Goal: Download file/media

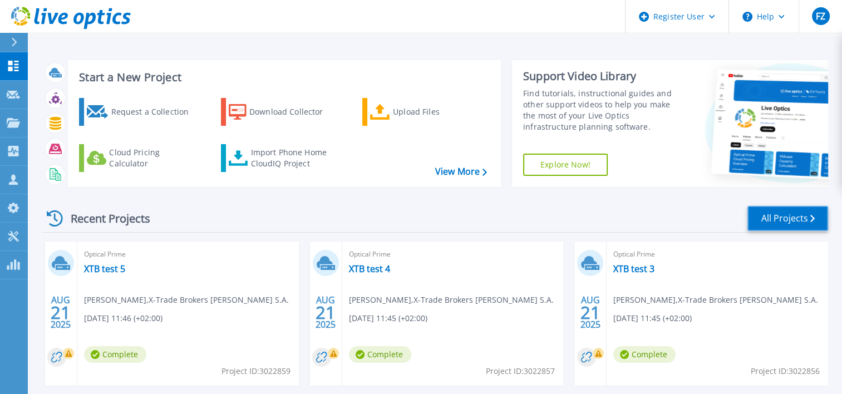
click at [780, 215] on link "All Projects" at bounding box center [787, 218] width 81 height 25
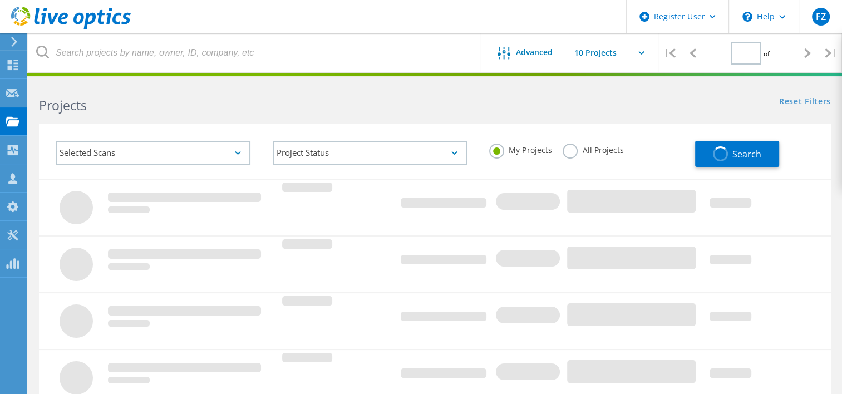
type input "1"
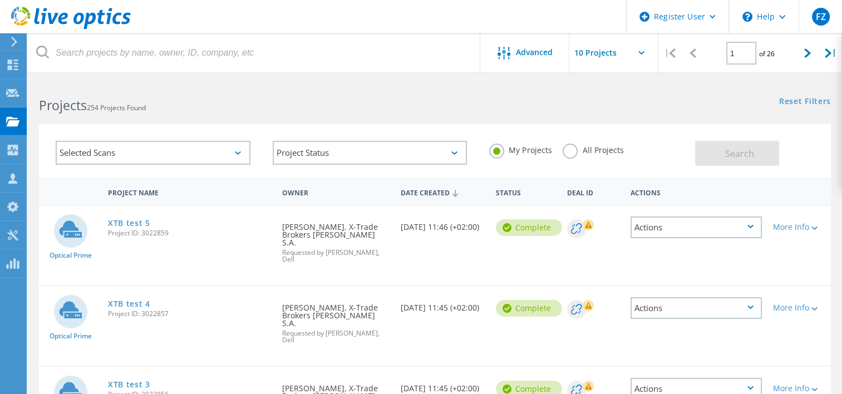
click at [642, 51] on icon at bounding box center [641, 52] width 6 height 3
click at [641, 51] on icon at bounding box center [641, 52] width 6 height 3
click at [634, 52] on input "text" at bounding box center [624, 52] width 111 height 39
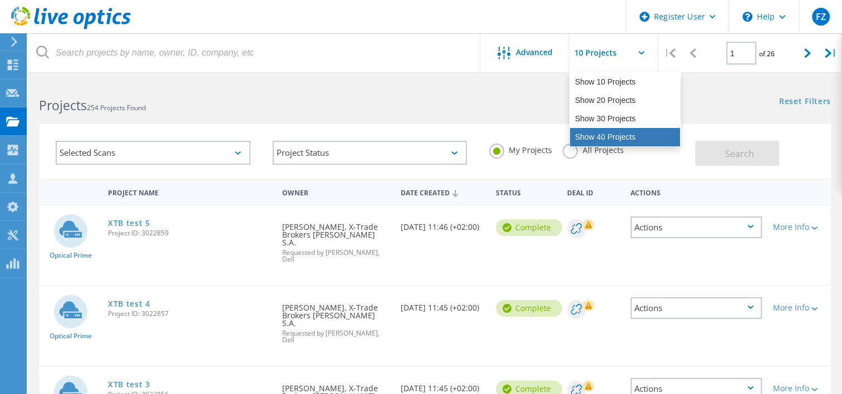
click at [612, 141] on div "Show 40 Projects" at bounding box center [625, 137] width 110 height 18
type input "Show 40 Projects"
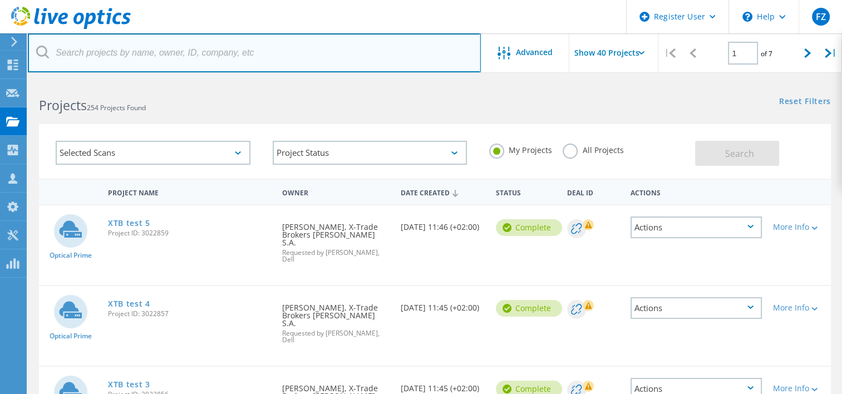
click at [312, 42] on input "text" at bounding box center [254, 52] width 453 height 39
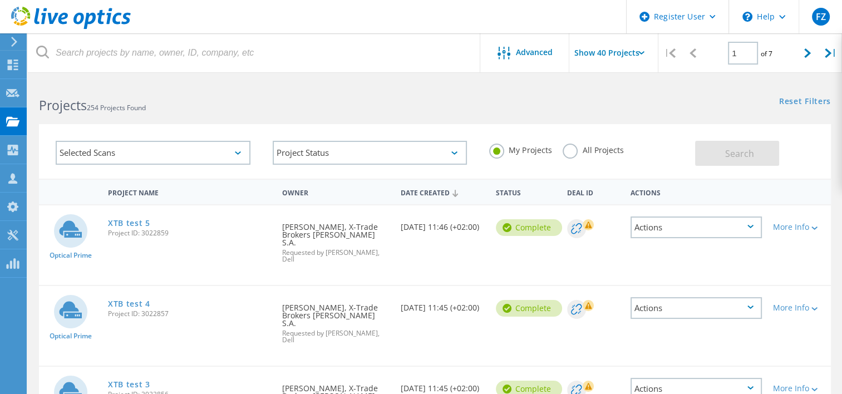
click at [572, 147] on label "All Projects" at bounding box center [593, 149] width 61 height 11
click at [0, 0] on input "All Projects" at bounding box center [0, 0] width 0 height 0
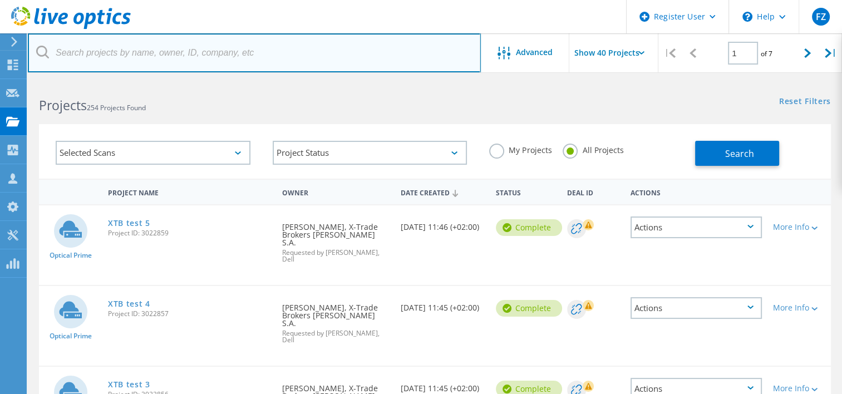
click at [304, 62] on input "text" at bounding box center [254, 52] width 453 height 39
type input "l"
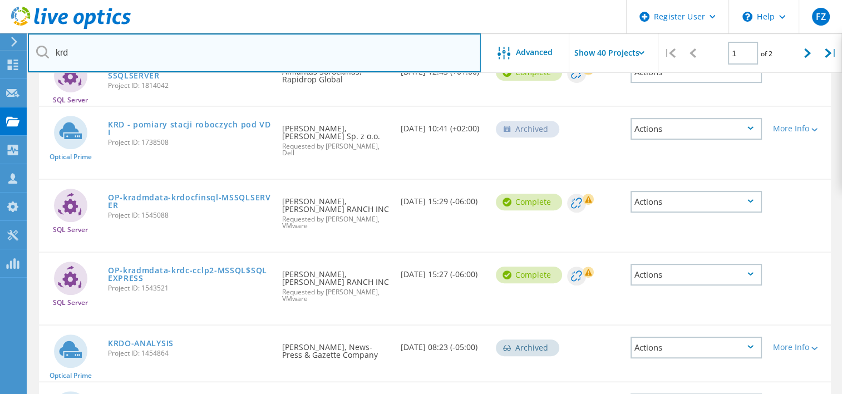
scroll to position [482, 0]
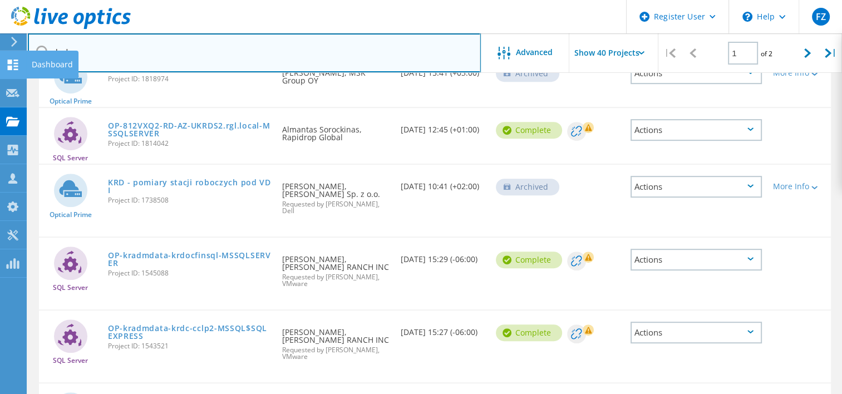
drag, startPoint x: 78, startPoint y: 55, endPoint x: 0, endPoint y: 51, distance: 78.0
type input "j"
type input "krajowy"
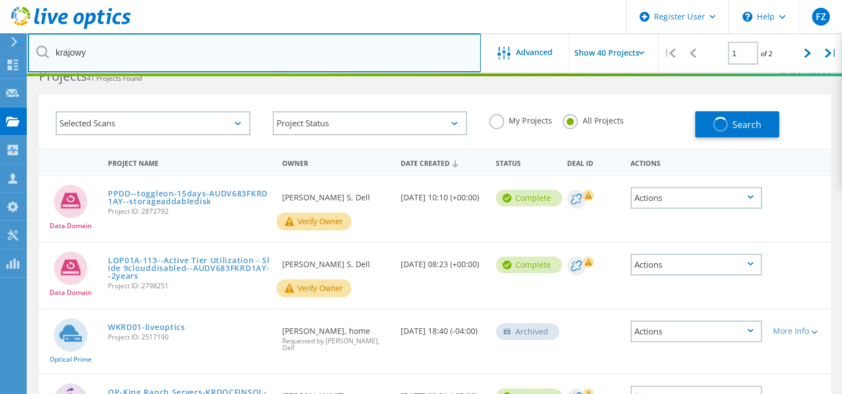
scroll to position [0, 0]
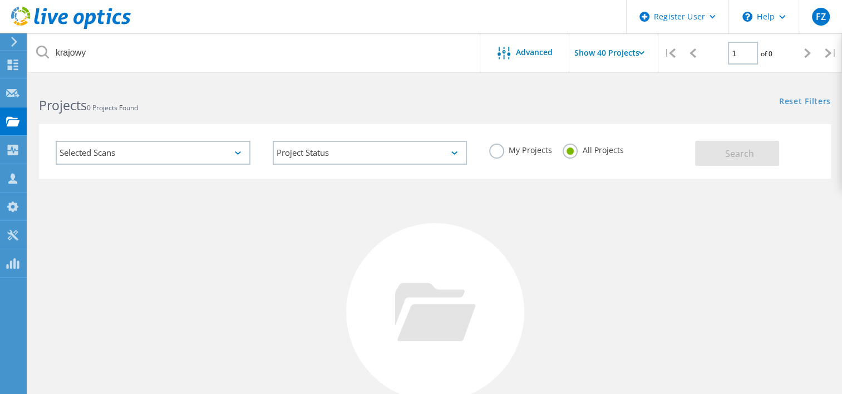
click at [15, 38] on icon at bounding box center [14, 42] width 8 height 10
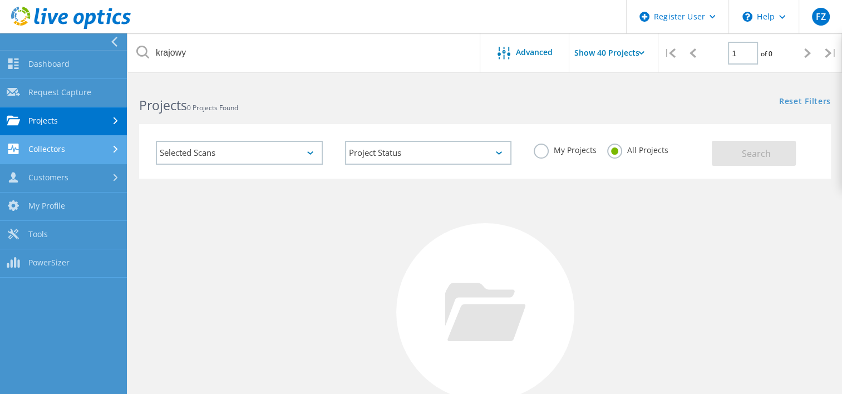
click at [60, 147] on link "Collectors" at bounding box center [63, 150] width 127 height 28
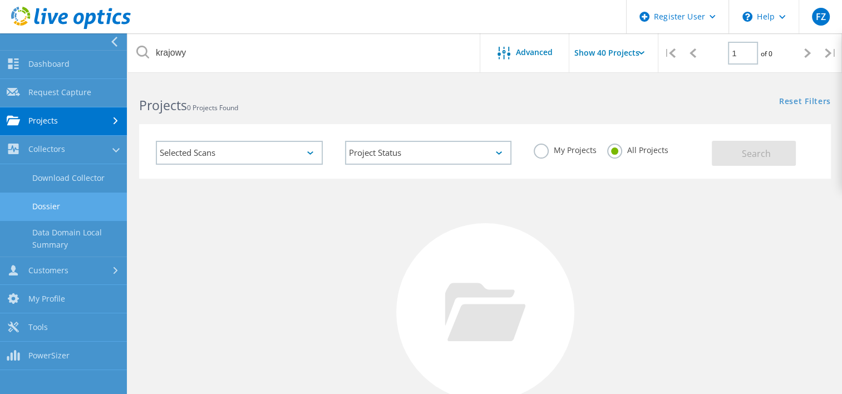
click at [69, 210] on link "Dossier" at bounding box center [63, 207] width 127 height 28
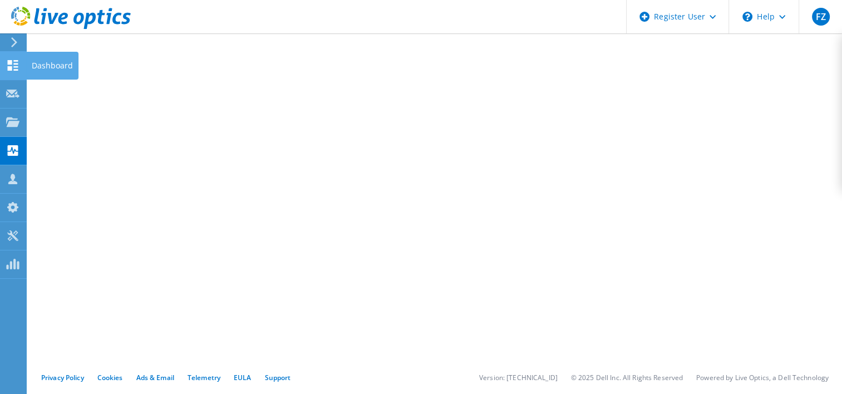
click at [11, 62] on use at bounding box center [13, 65] width 11 height 11
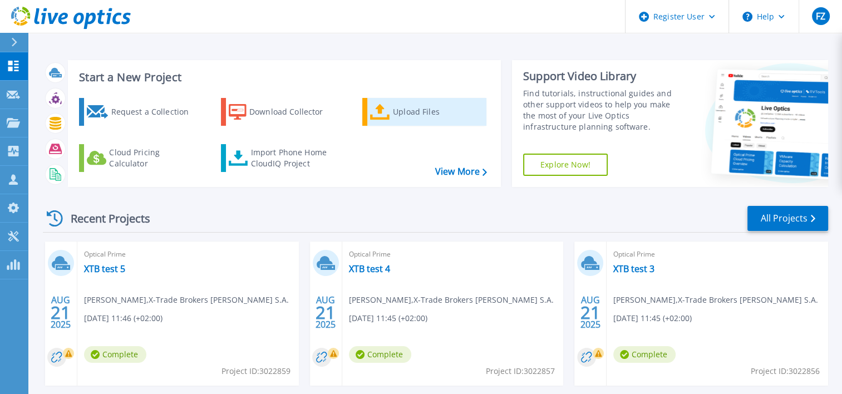
click at [408, 106] on div "Upload Files" at bounding box center [437, 112] width 89 height 22
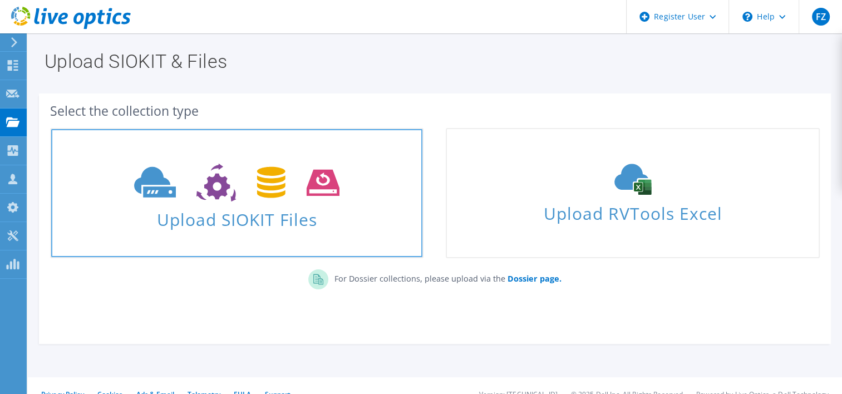
click at [265, 199] on icon at bounding box center [236, 183] width 205 height 38
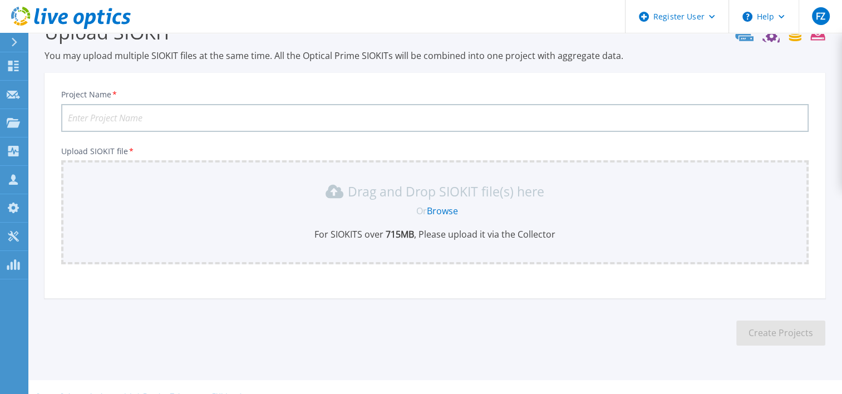
scroll to position [48, 0]
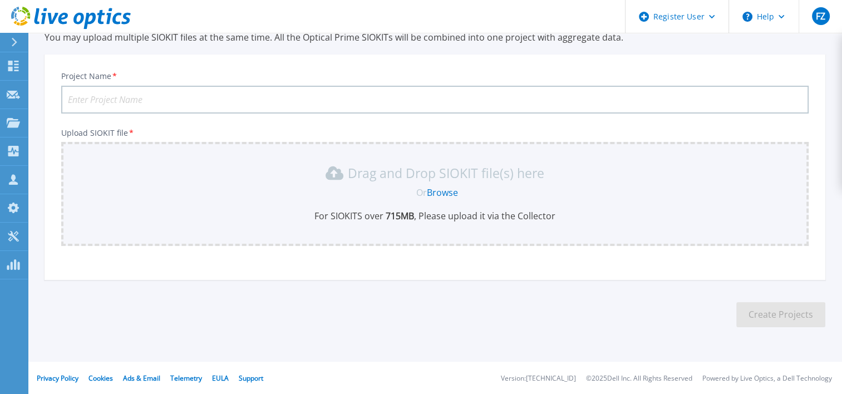
click at [33, 19] on icon at bounding box center [71, 18] width 120 height 23
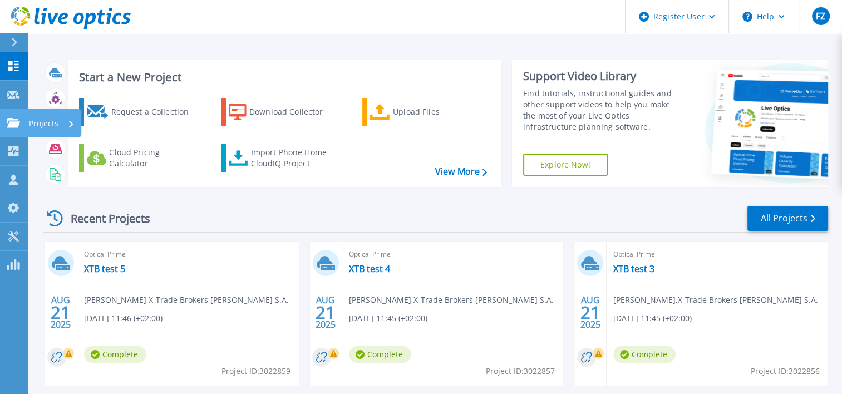
click at [16, 124] on icon at bounding box center [13, 122] width 13 height 9
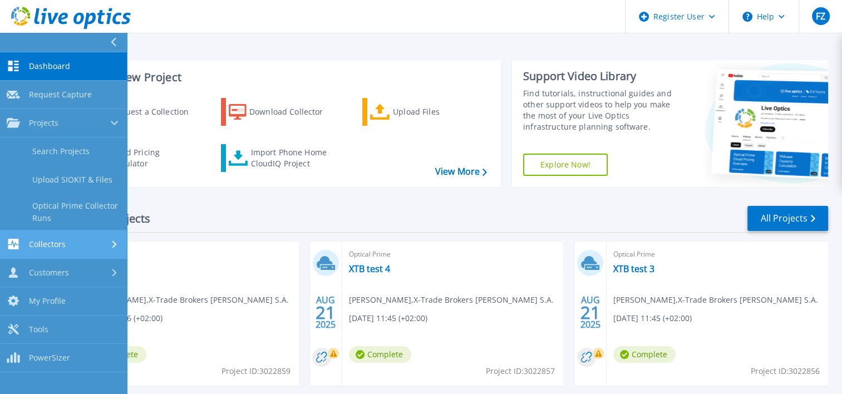
click at [42, 247] on span "Collectors" at bounding box center [47, 244] width 37 height 10
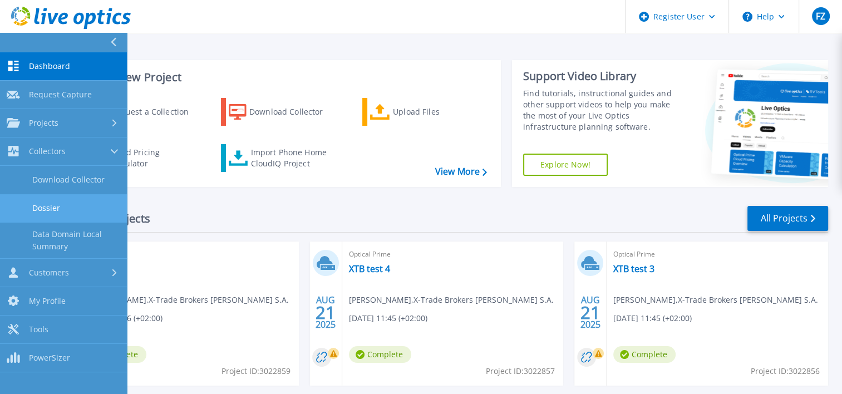
click at [76, 214] on link "Dossier" at bounding box center [63, 208] width 127 height 28
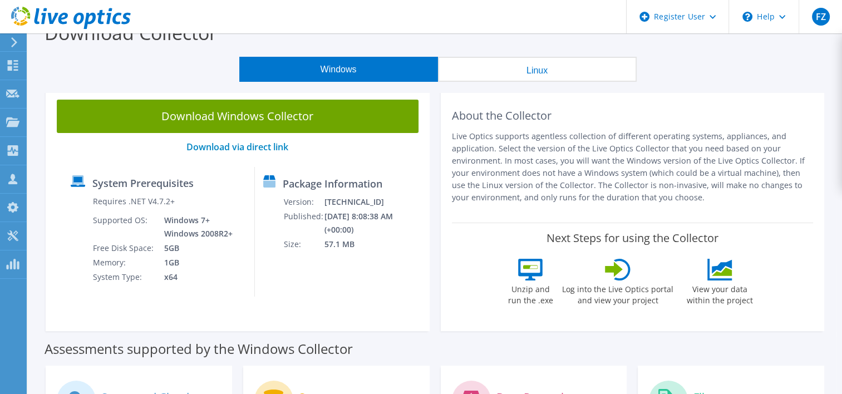
scroll to position [19, 0]
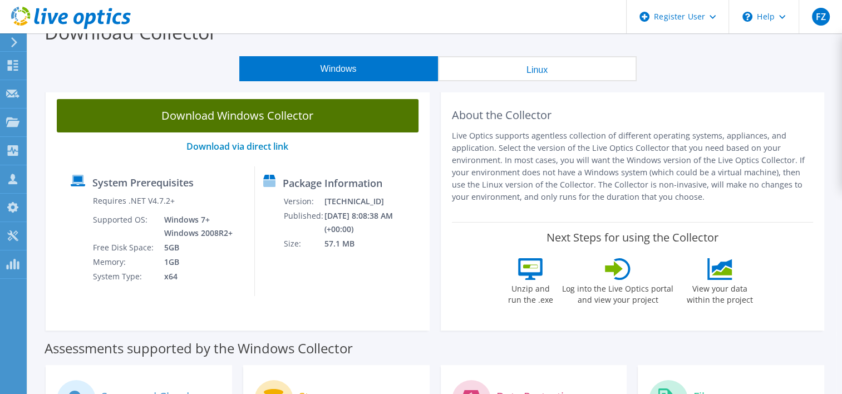
click at [325, 107] on link "Download Windows Collector" at bounding box center [238, 115] width 362 height 33
